Goal: Task Accomplishment & Management: Use online tool/utility

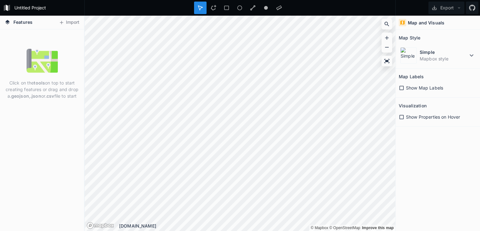
click at [24, 112] on div "Click on the tools on top to start creating features or drag and drop a .geojso…" at bounding box center [42, 129] width 84 height 201
drag, startPoint x: 28, startPoint y: 92, endPoint x: 36, endPoint y: 84, distance: 11.1
click at [36, 84] on p "Click on the tools on top to start creating features or drag and drop a .geojso…" at bounding box center [42, 89] width 75 height 20
click at [45, 107] on div "Click on the tools on top to start creating features or drag and drop a .geojso…" at bounding box center [42, 129] width 84 height 201
click at [64, 24] on icon at bounding box center [62, 23] width 6 height 6
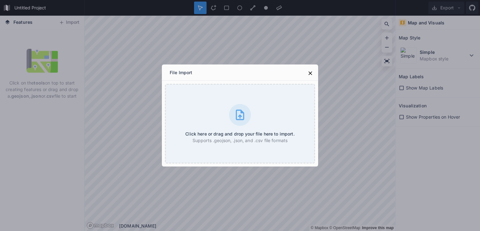
click at [136, 52] on div "File Import Click here or drag and drop your file here to import. Supports .geo…" at bounding box center [240, 115] width 480 height 231
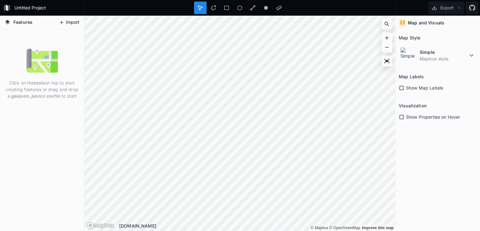
click at [56, 24] on button "Import" at bounding box center [69, 23] width 27 height 10
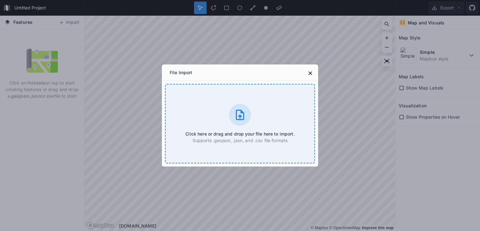
click at [190, 111] on div "Click here or drag and drop your file here to import. Supports .geojson, .json,…" at bounding box center [240, 123] width 150 height 79
